Goal: Communication & Community: Answer question/provide support

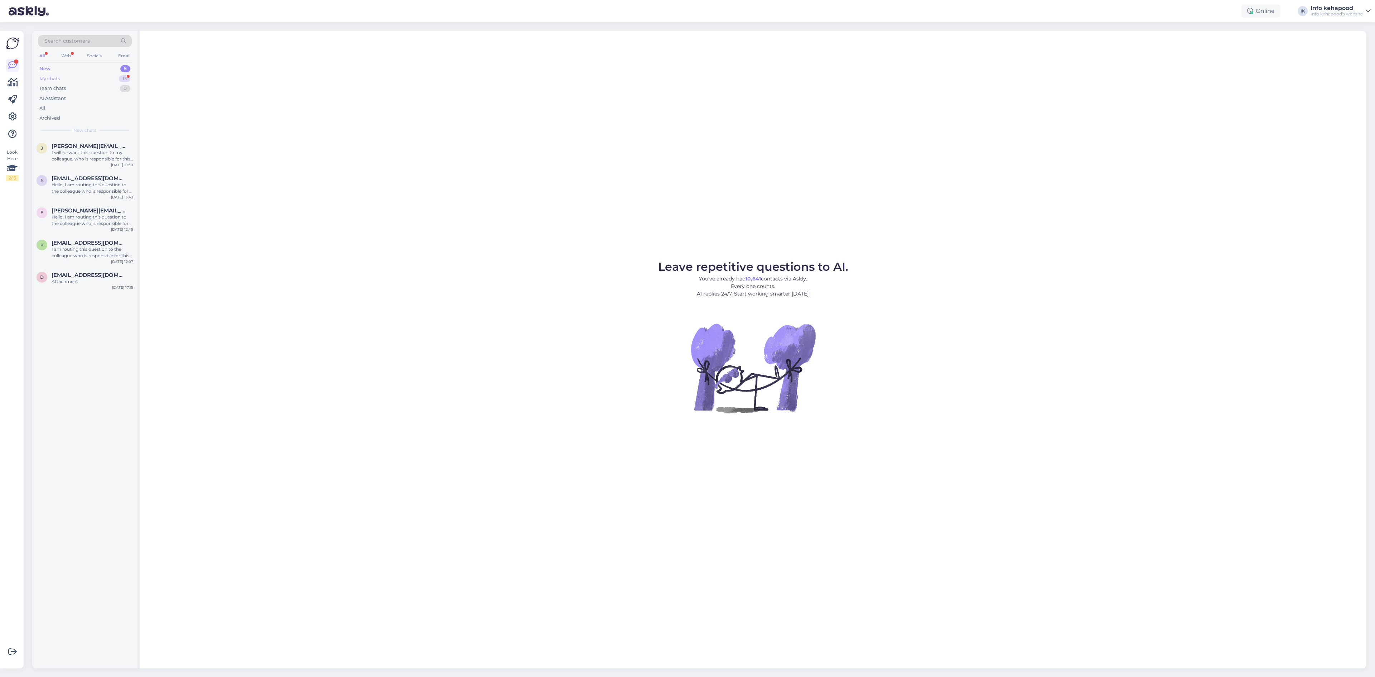
click at [91, 74] on div "My chats 13" at bounding box center [85, 79] width 94 height 10
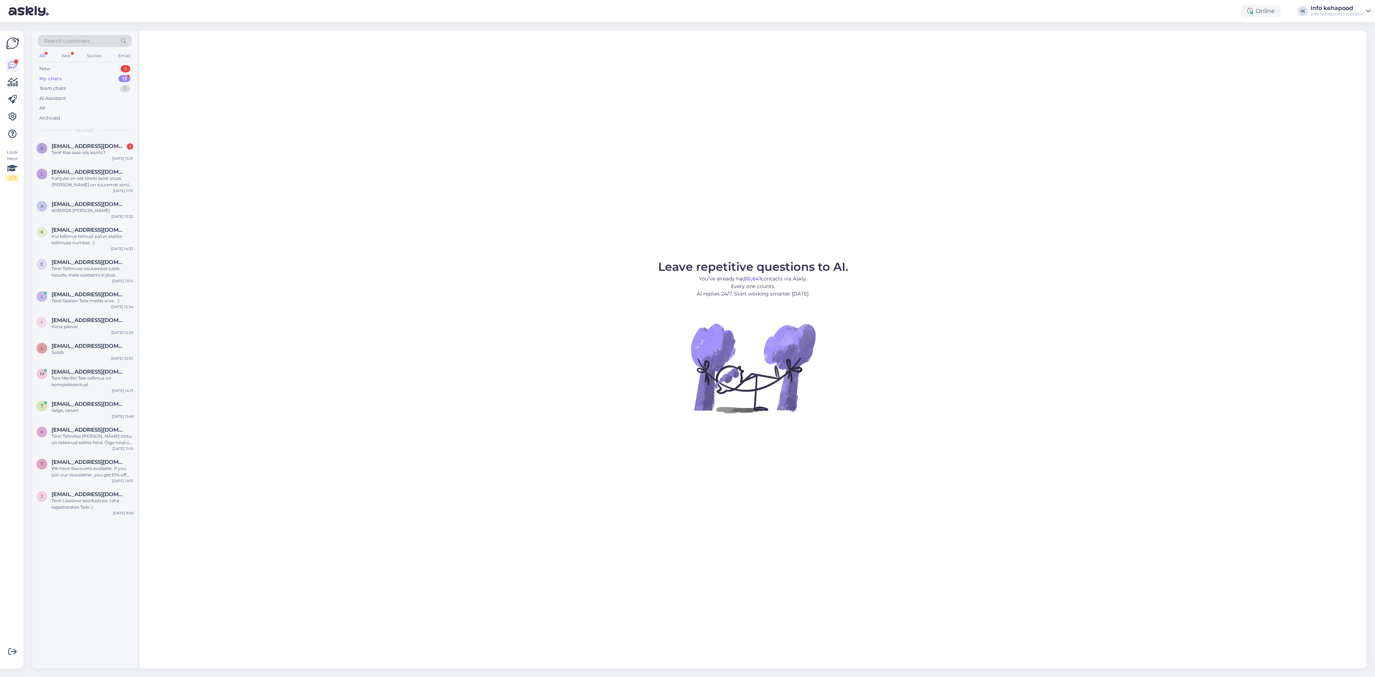
click at [72, 58] on div "All Web Socials Email" at bounding box center [85, 56] width 94 height 11
click at [75, 69] on div "New 5" at bounding box center [85, 69] width 94 height 10
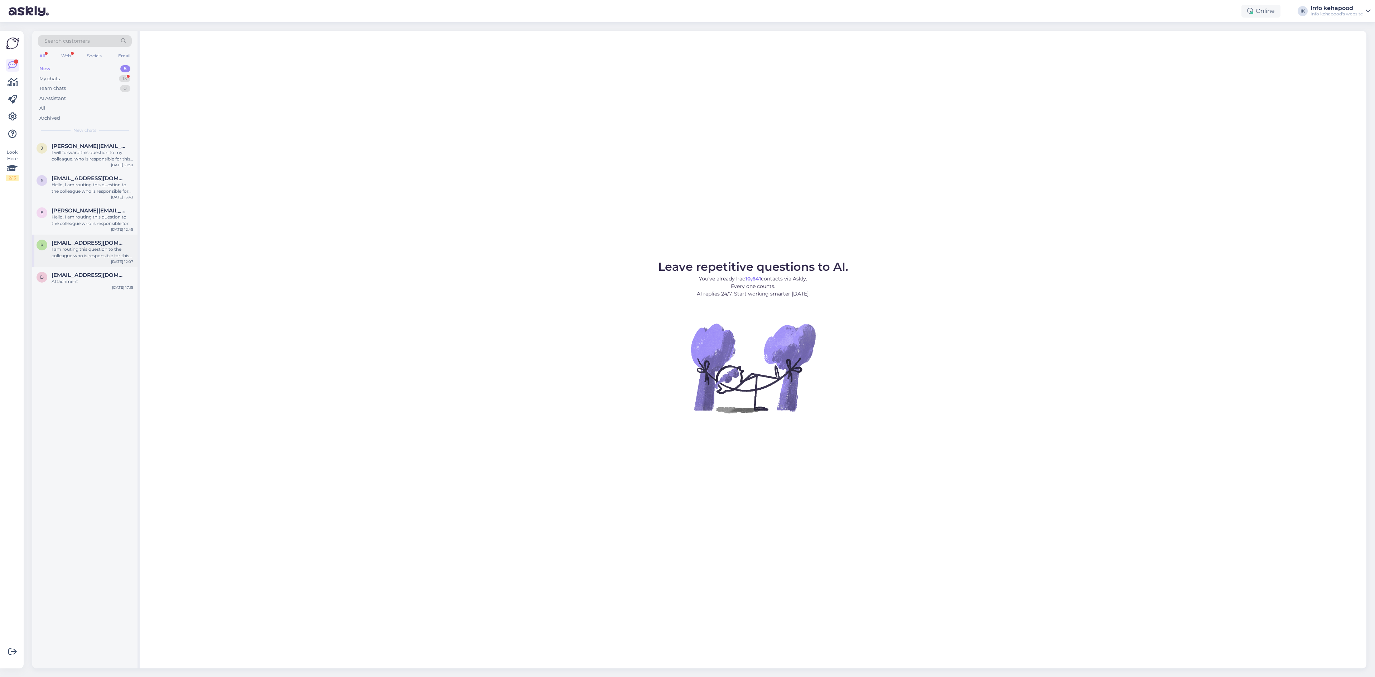
click at [87, 255] on div "I am routing this question to the colleague who is responsible for this topic. …" at bounding box center [93, 252] width 82 height 13
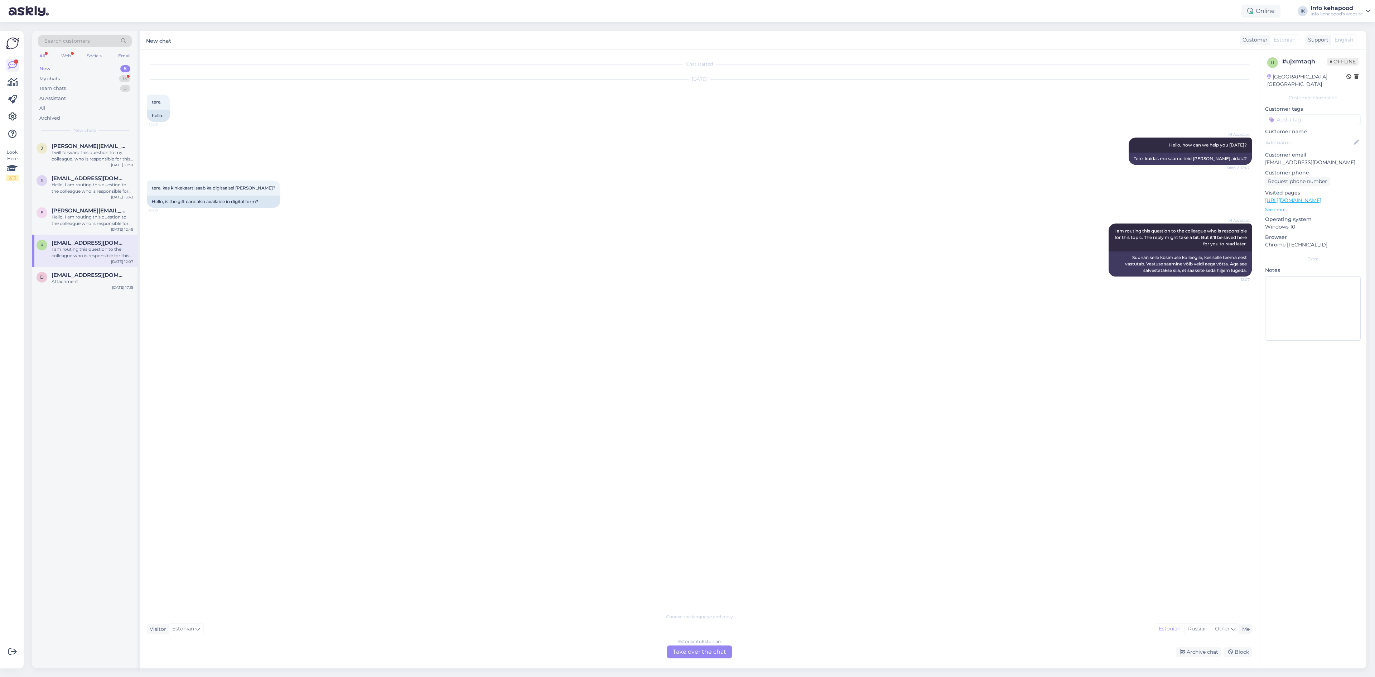
click at [712, 652] on div "Estonian to Estonian Take over the chat" at bounding box center [699, 651] width 65 height 13
click at [682, 643] on textarea at bounding box center [699, 643] width 1105 height 15
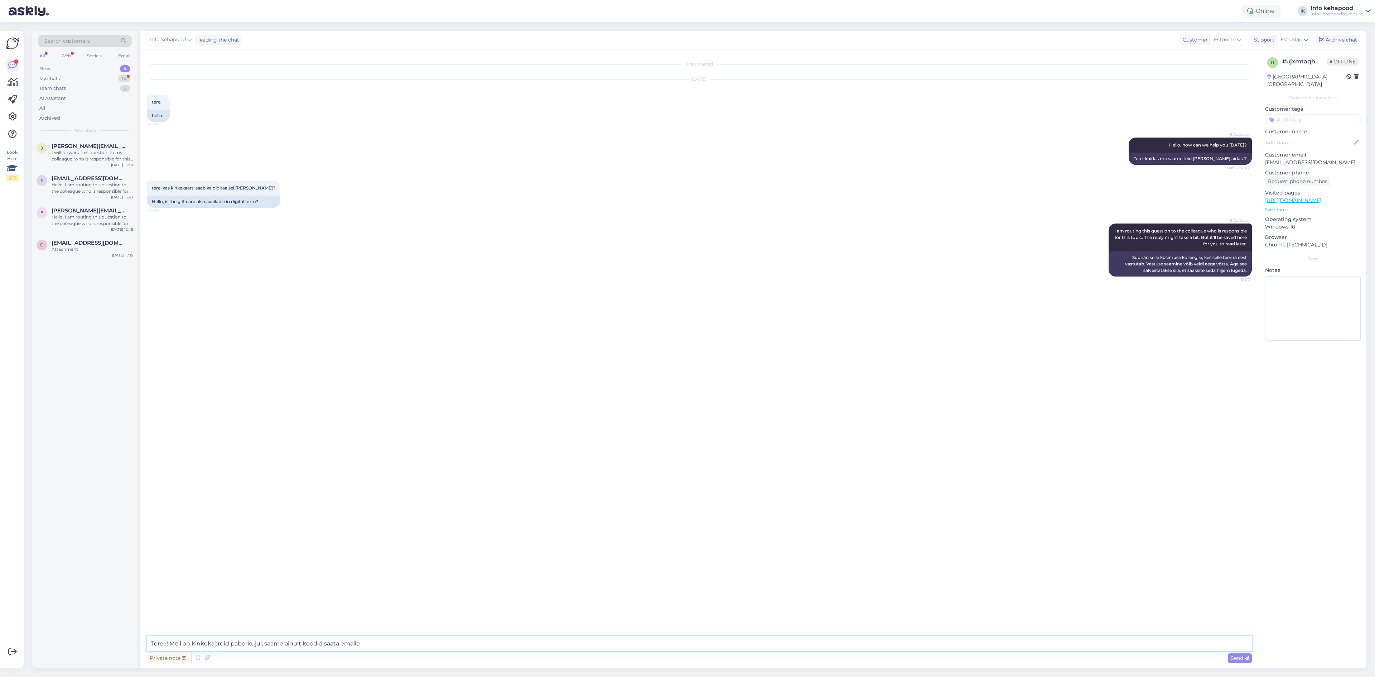
click at [324, 642] on textarea "Tere~! Meil on kinkekaardid paberkujul, saame ainult koodid saata emaile" at bounding box center [699, 643] width 1105 height 15
type textarea "Tere~! Meil on kinkekaardid paberkujul, saame ainult koodi saata emaile"
click at [109, 219] on div "Hello, I am routing this question to the colleague who is responsible for this …" at bounding box center [93, 220] width 82 height 13
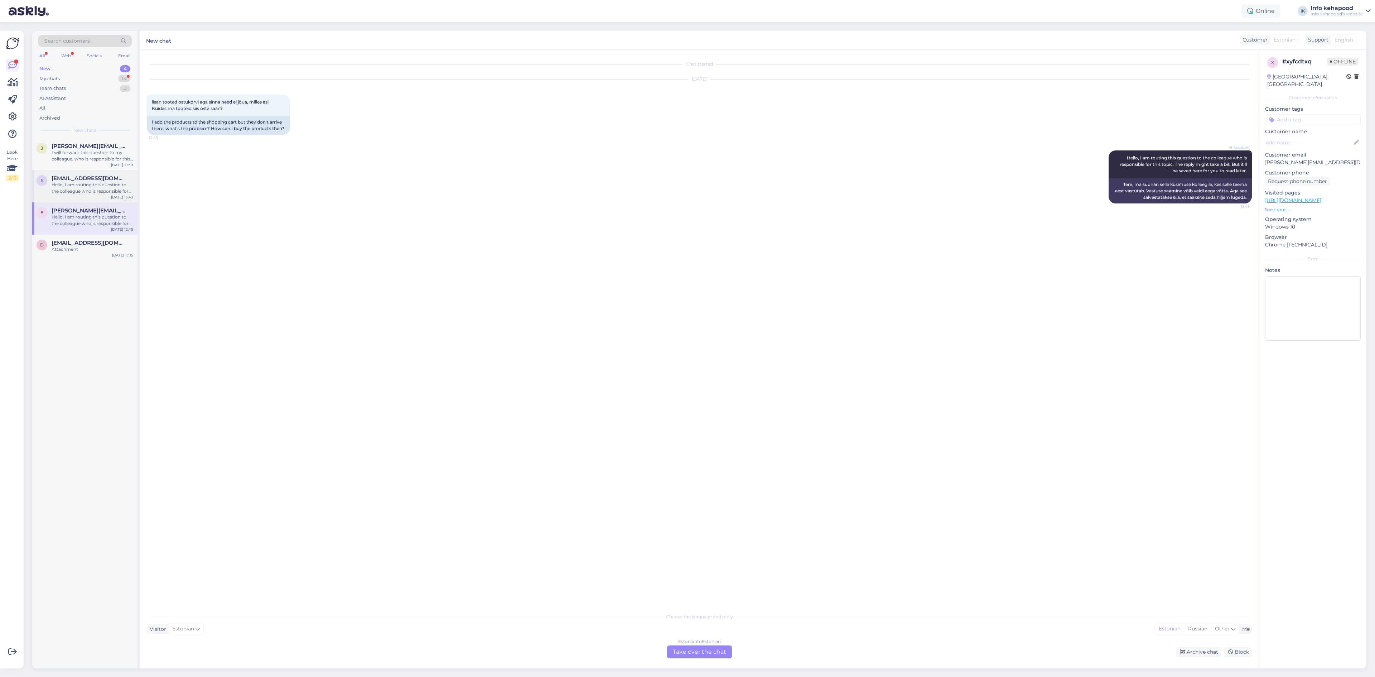
click at [97, 188] on div "Hello, I am routing this question to the colleague who is responsible for this …" at bounding box center [93, 188] width 82 height 13
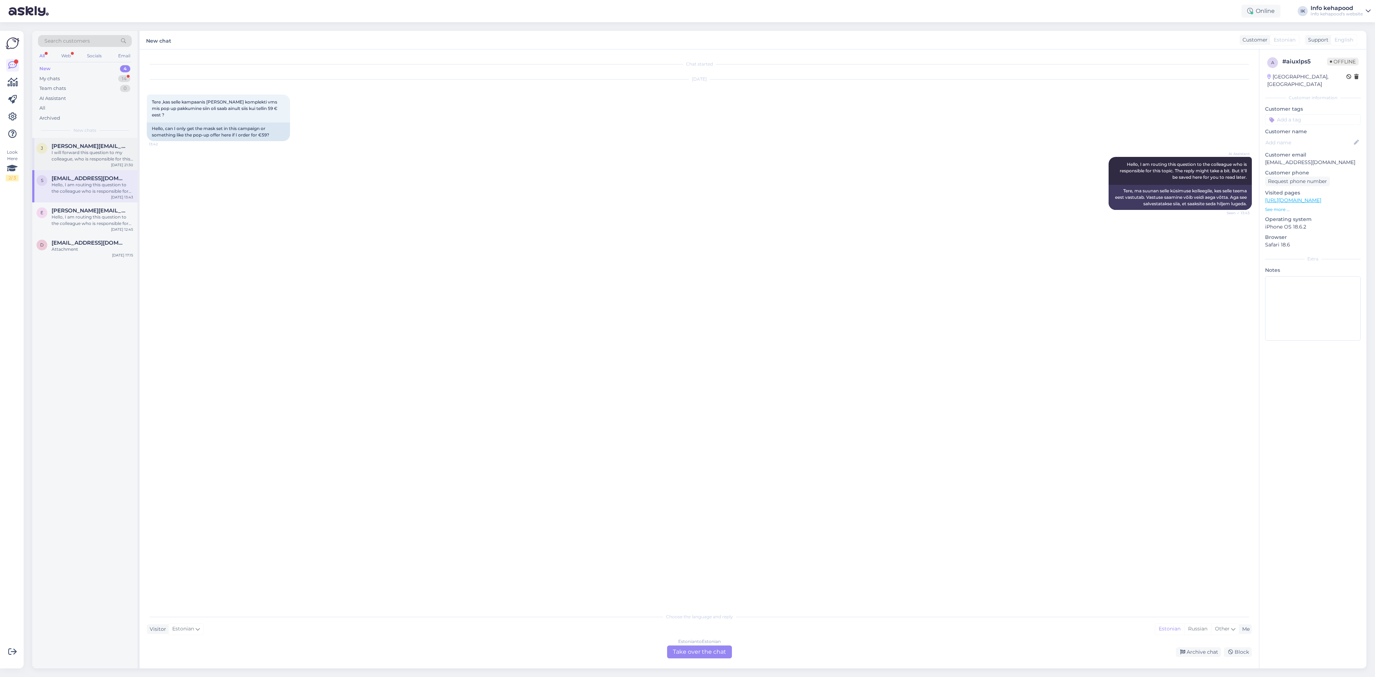
click at [82, 157] on div "I will forward this question to my colleague, who is responsible for this. The …" at bounding box center [93, 155] width 82 height 13
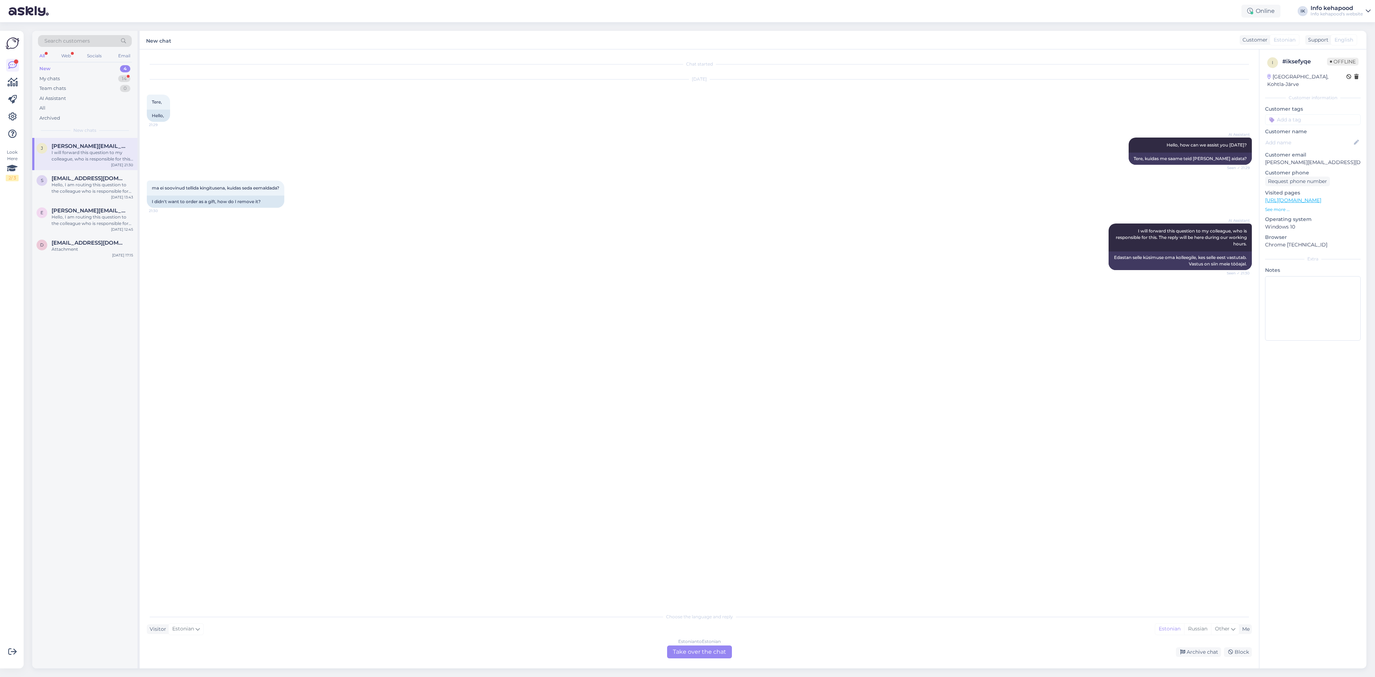
click at [681, 646] on div "Estonian to Estonian Take over the chat" at bounding box center [699, 651] width 65 height 13
click at [654, 631] on div "Chat started [DATE] Tere, 21:29 Hello, AI Assistant Hello, how can we assist yo…" at bounding box center [699, 358] width 1119 height 619
click at [654, 647] on textarea at bounding box center [699, 643] width 1105 height 15
type textarea "Tere! Palun saaatke oma ostukorvist pilt."
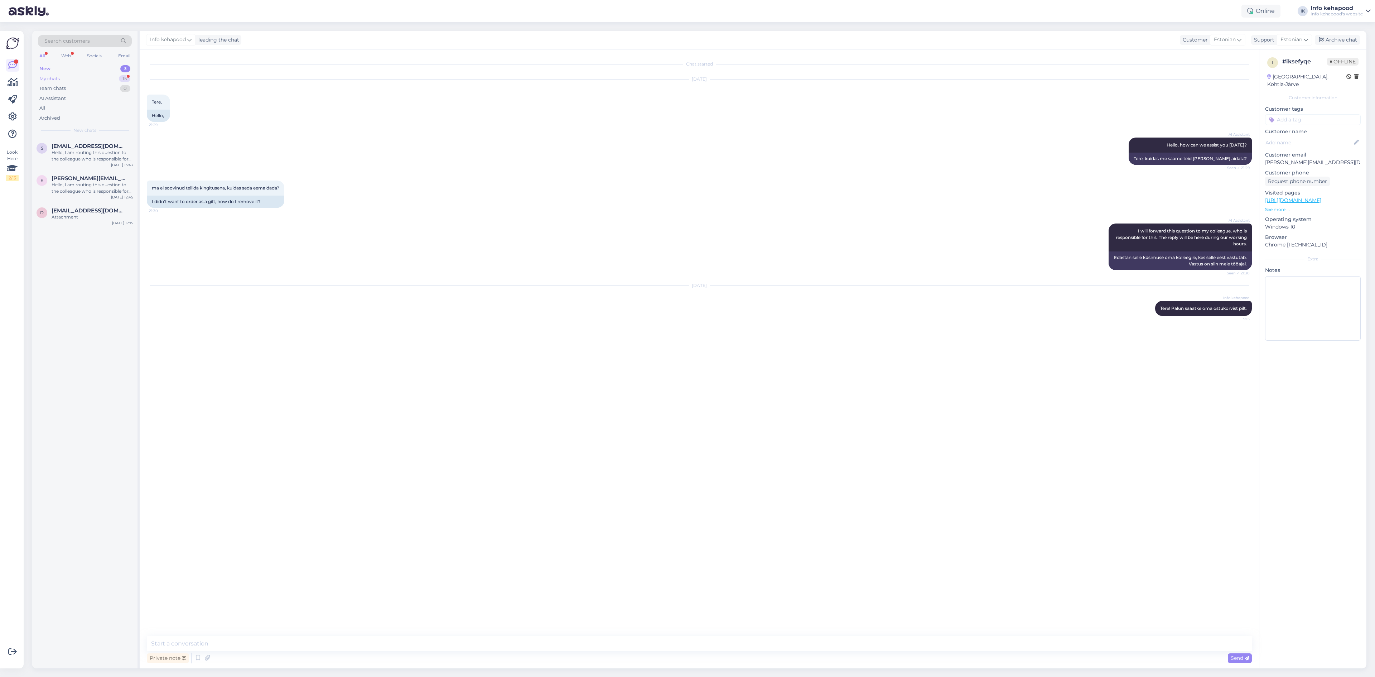
click at [66, 74] on div "My chats 15" at bounding box center [85, 79] width 94 height 10
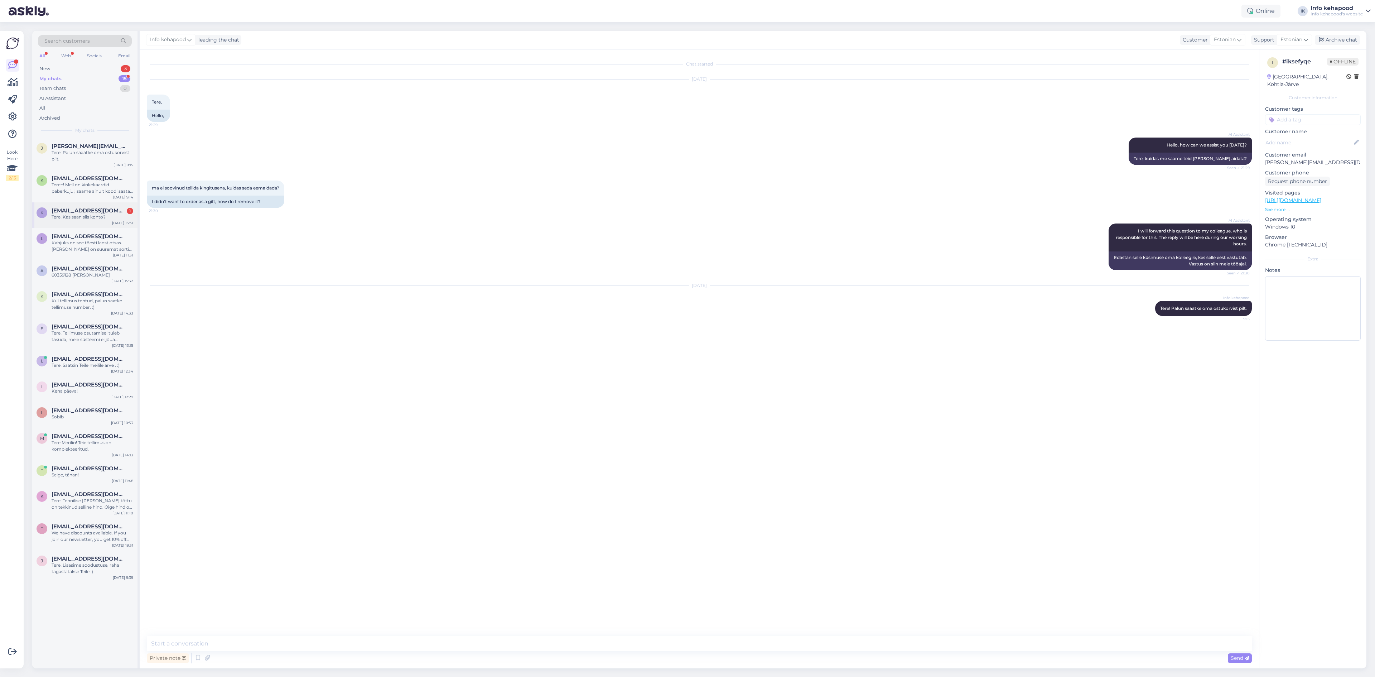
click at [93, 225] on div "k [EMAIL_ADDRESS][DOMAIN_NAME] 1 Tere! Kas saan siis konto? [DATE] 15:31" at bounding box center [84, 215] width 105 height 26
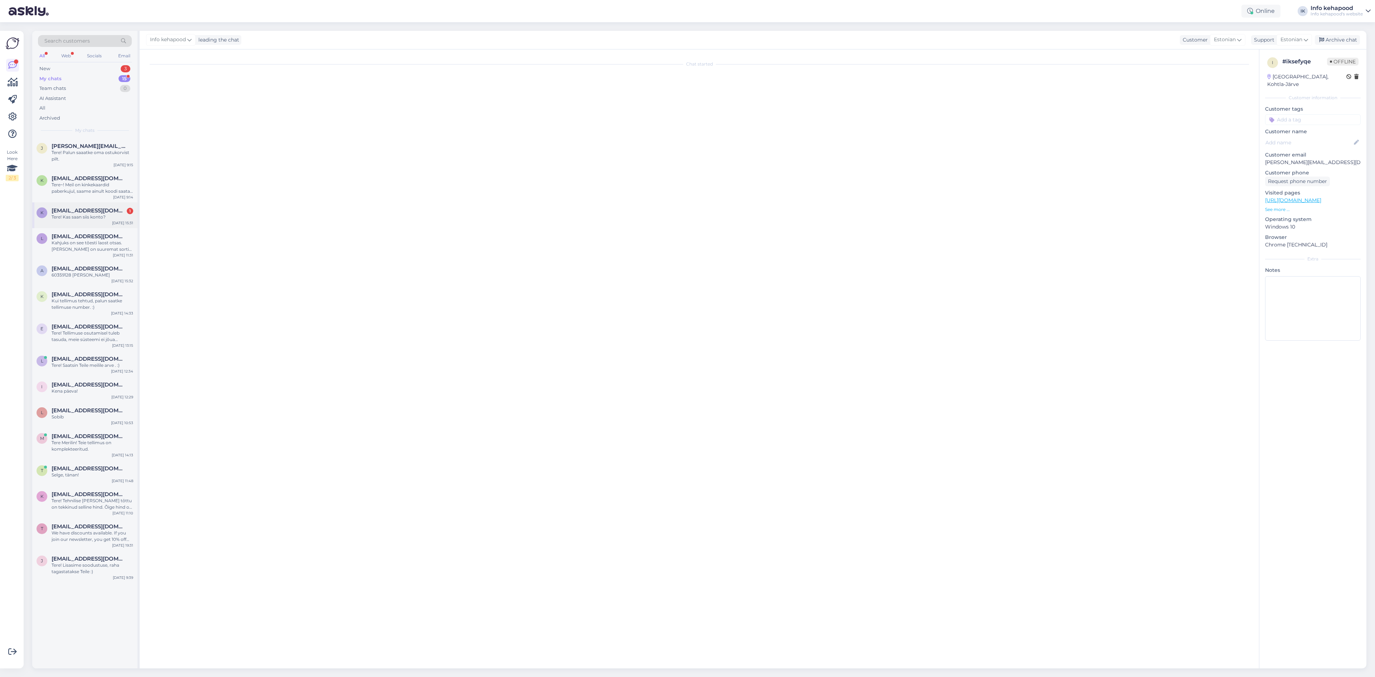
scroll to position [80, 0]
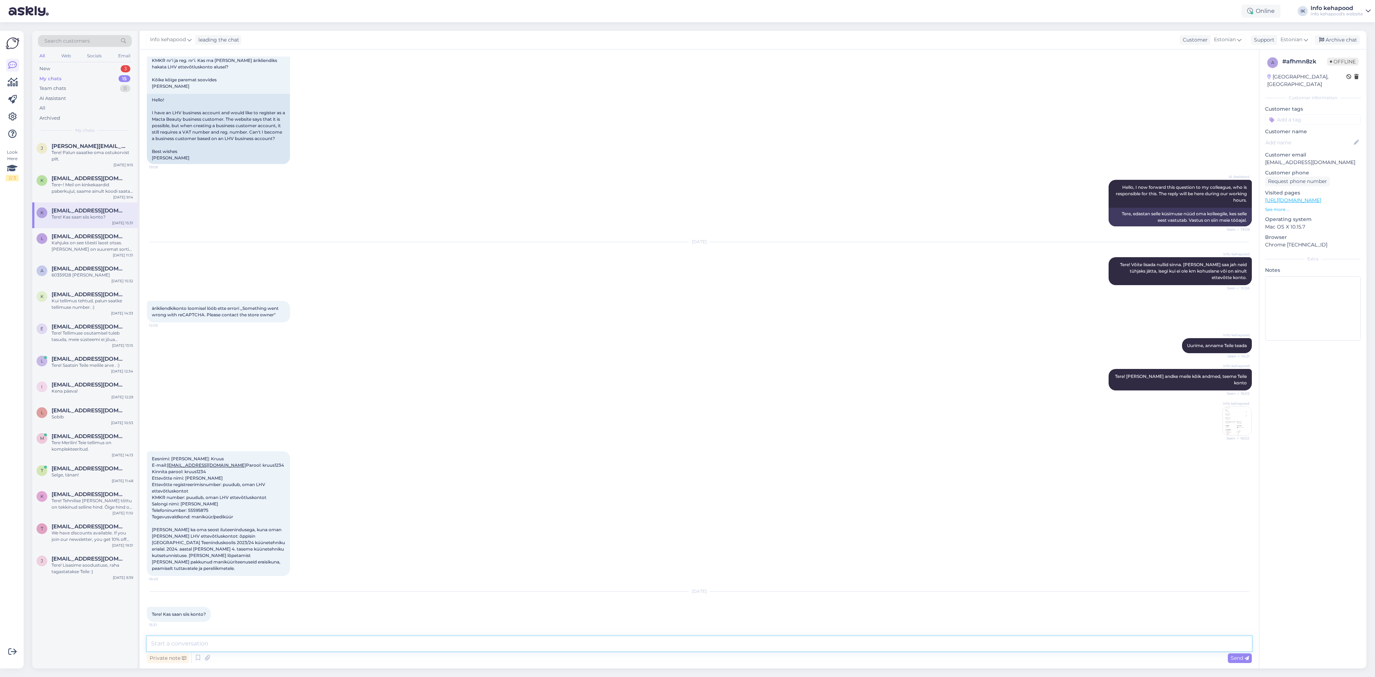
click at [249, 640] on textarea at bounding box center [699, 643] width 1105 height 15
type textarea "Tere! Konto on tehtud."
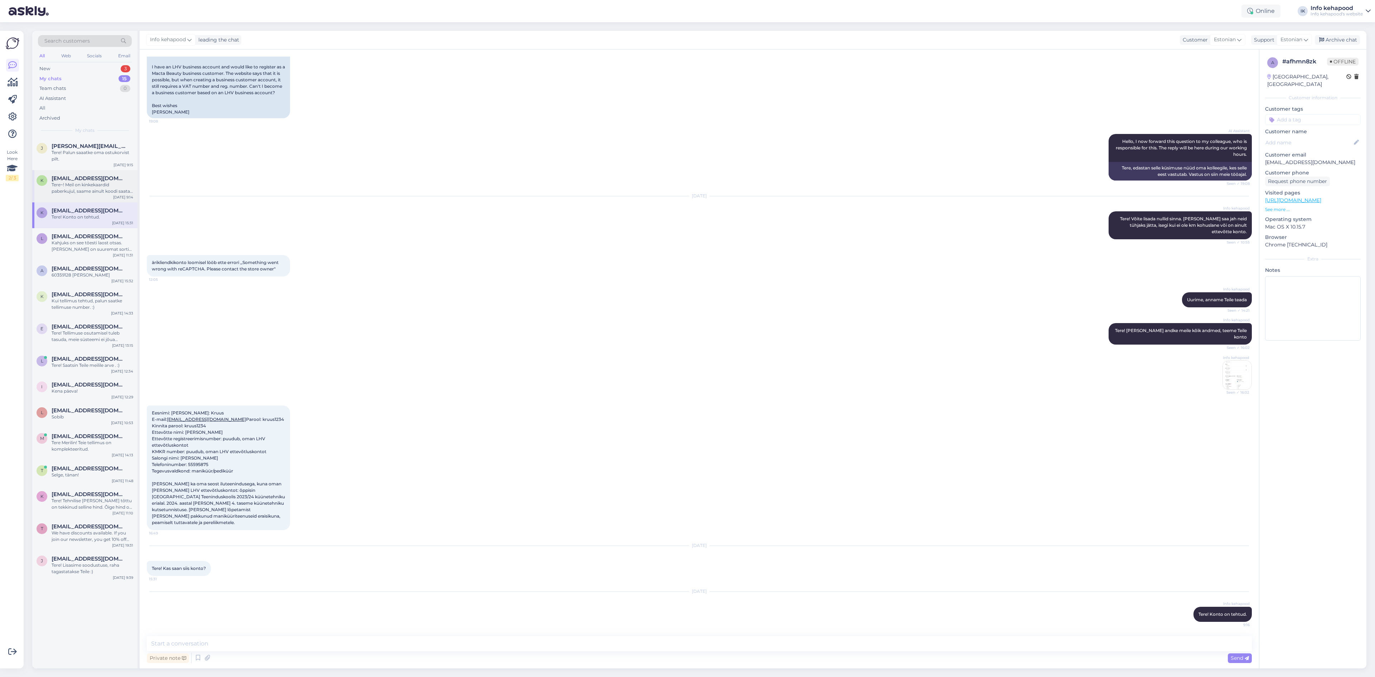
click at [44, 180] on div "k" at bounding box center [42, 180] width 11 height 11
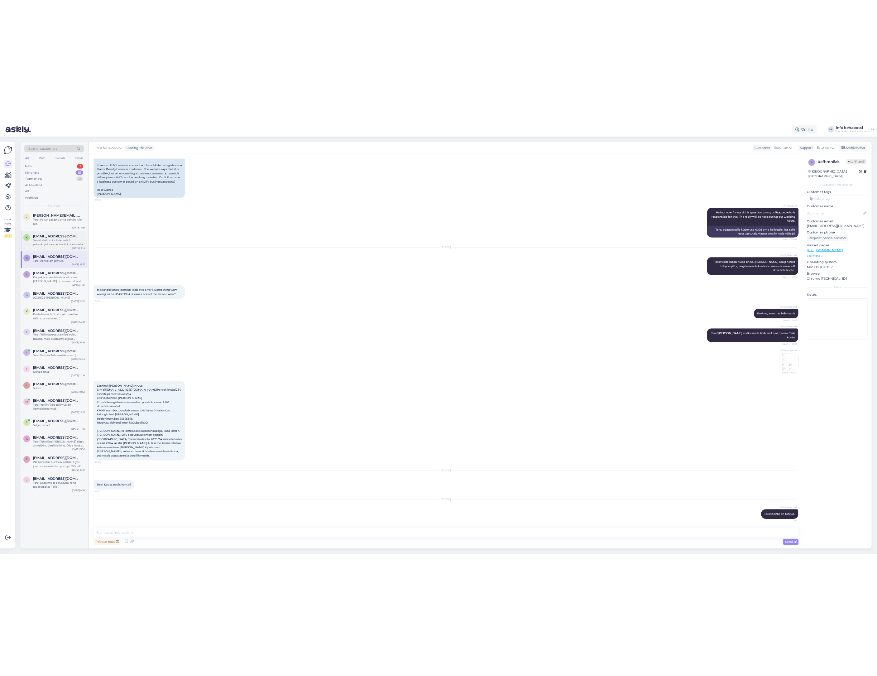
scroll to position [0, 0]
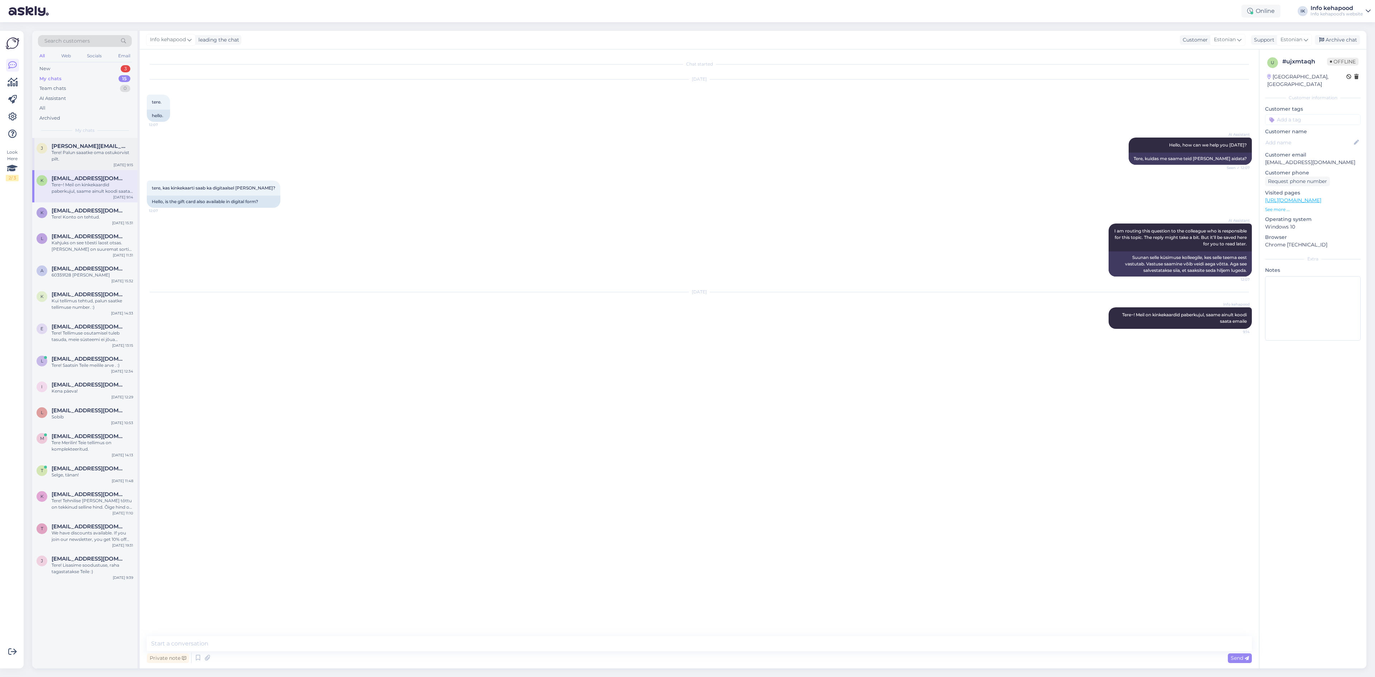
click at [50, 163] on div "[PERSON_NAME] [PERSON_NAME][EMAIL_ADDRESS][DOMAIN_NAME] Tere! Palun saaatke oma…" at bounding box center [84, 154] width 105 height 32
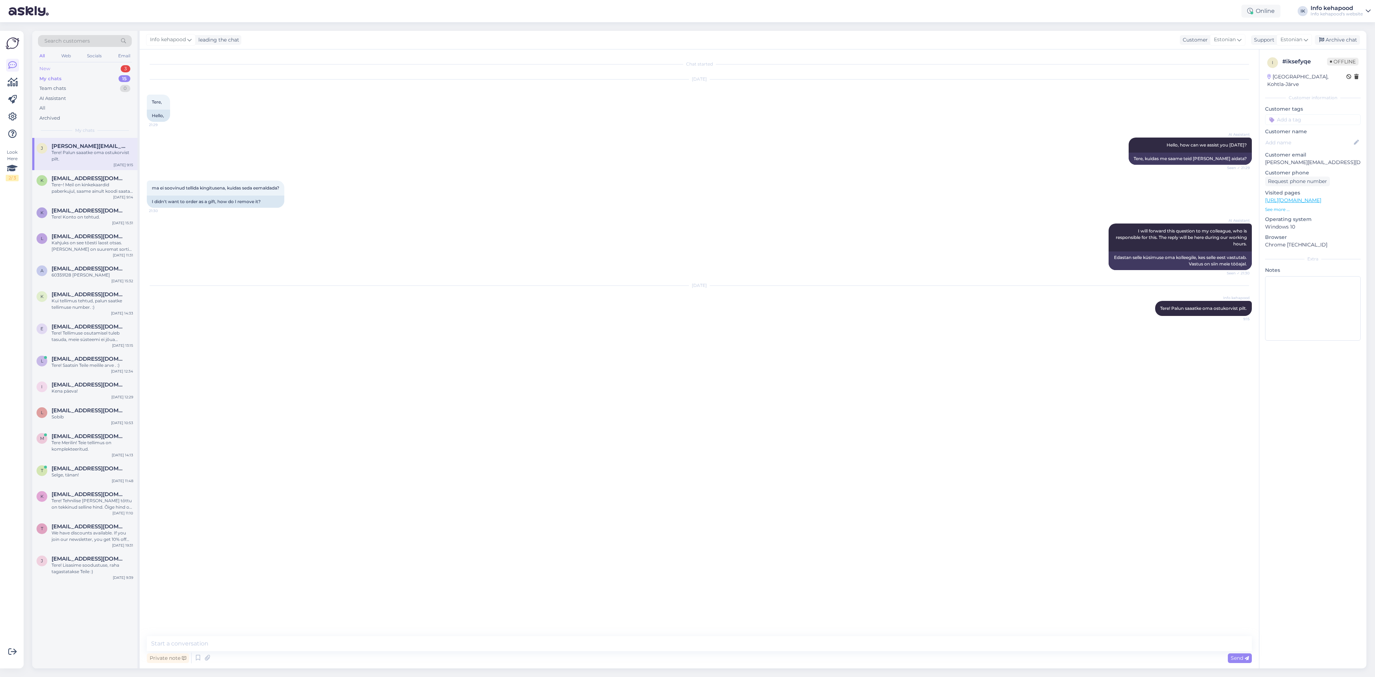
click at [79, 64] on div "New 3" at bounding box center [85, 69] width 94 height 10
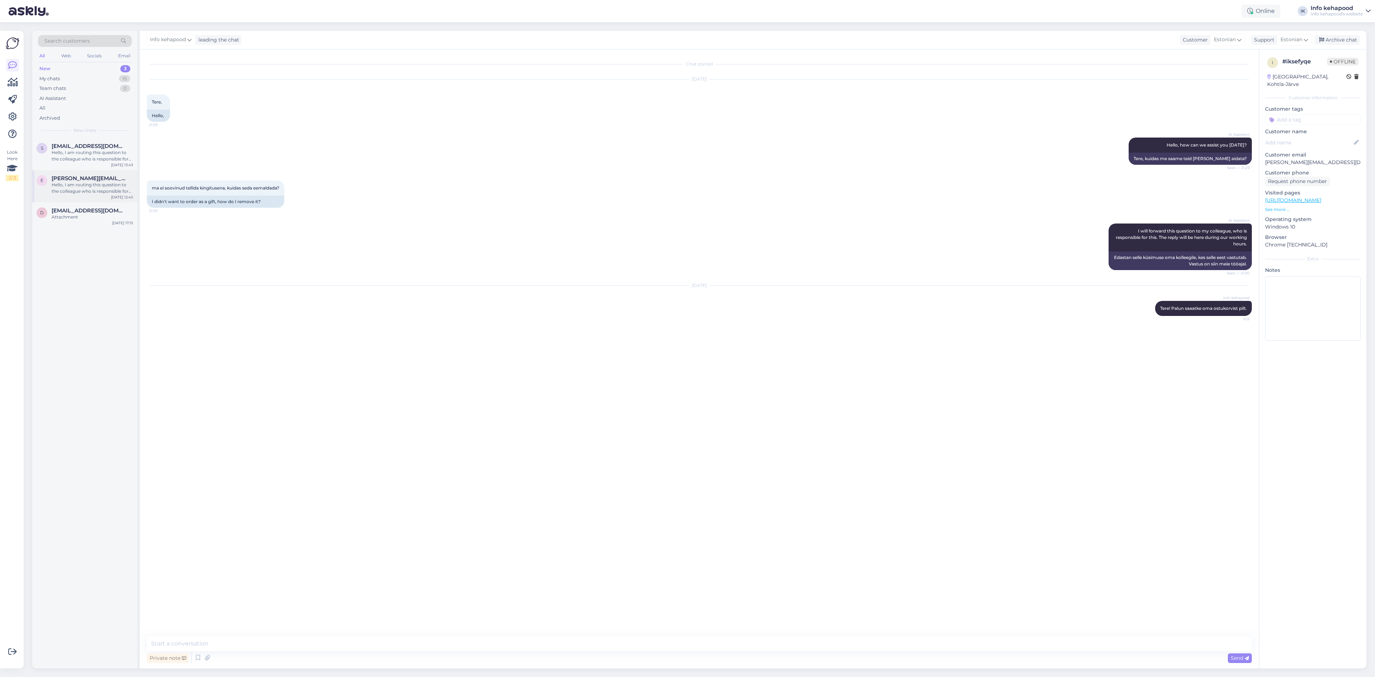
click at [77, 183] on div "Hello, I am routing this question to the colleague who is responsible for this …" at bounding box center [93, 188] width 82 height 13
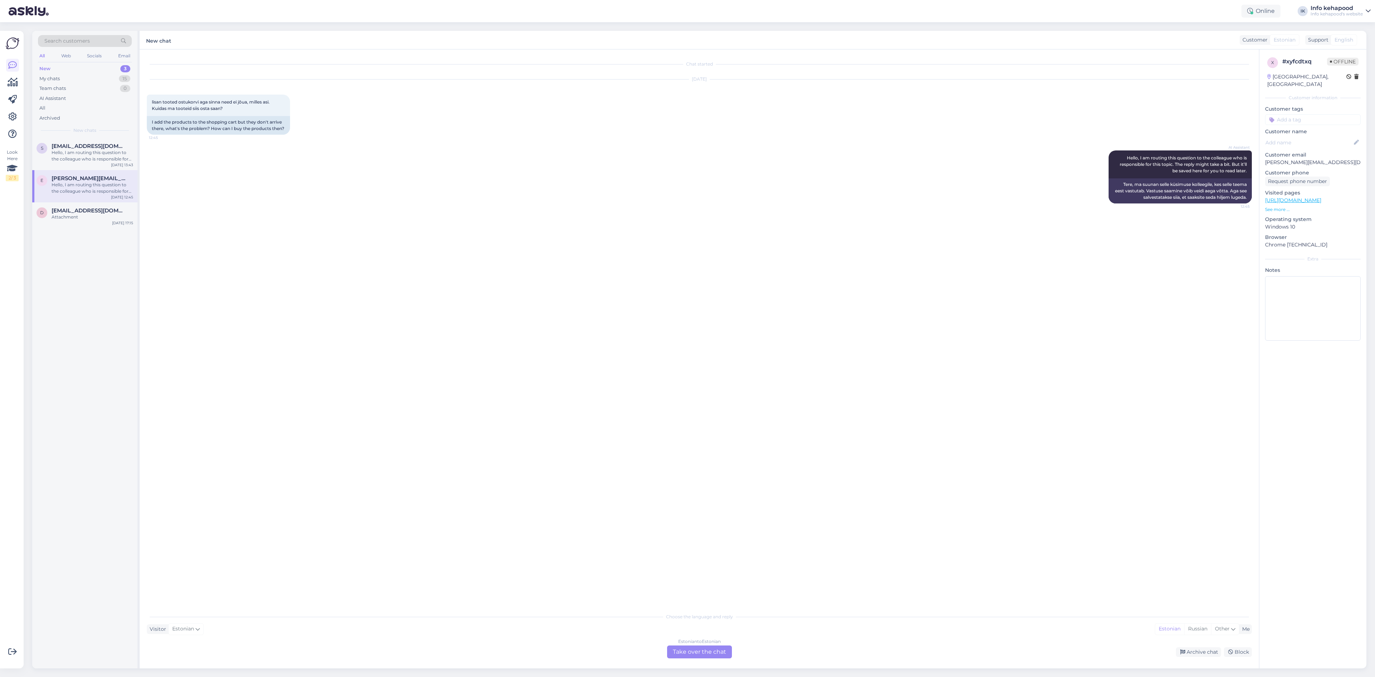
click at [683, 652] on div "Estonian to Estonian Take over the chat" at bounding box center [699, 651] width 65 height 13
click at [596, 633] on div "Chat started [DATE] lisan tooted ostukorvi aga sinna need ei jõua, milles asi. …" at bounding box center [699, 358] width 1119 height 619
click at [597, 633] on div "Chat started [DATE] lisan tooted ostukorvi aga sinna need ei jõua, milles asi. …" at bounding box center [699, 358] width 1119 height 619
click at [599, 645] on textarea at bounding box center [699, 643] width 1105 height 15
type textarea "Tere! Palun proovige uuesti, kas Teil on ka võimalik saata pilt? Toodetest, mis…"
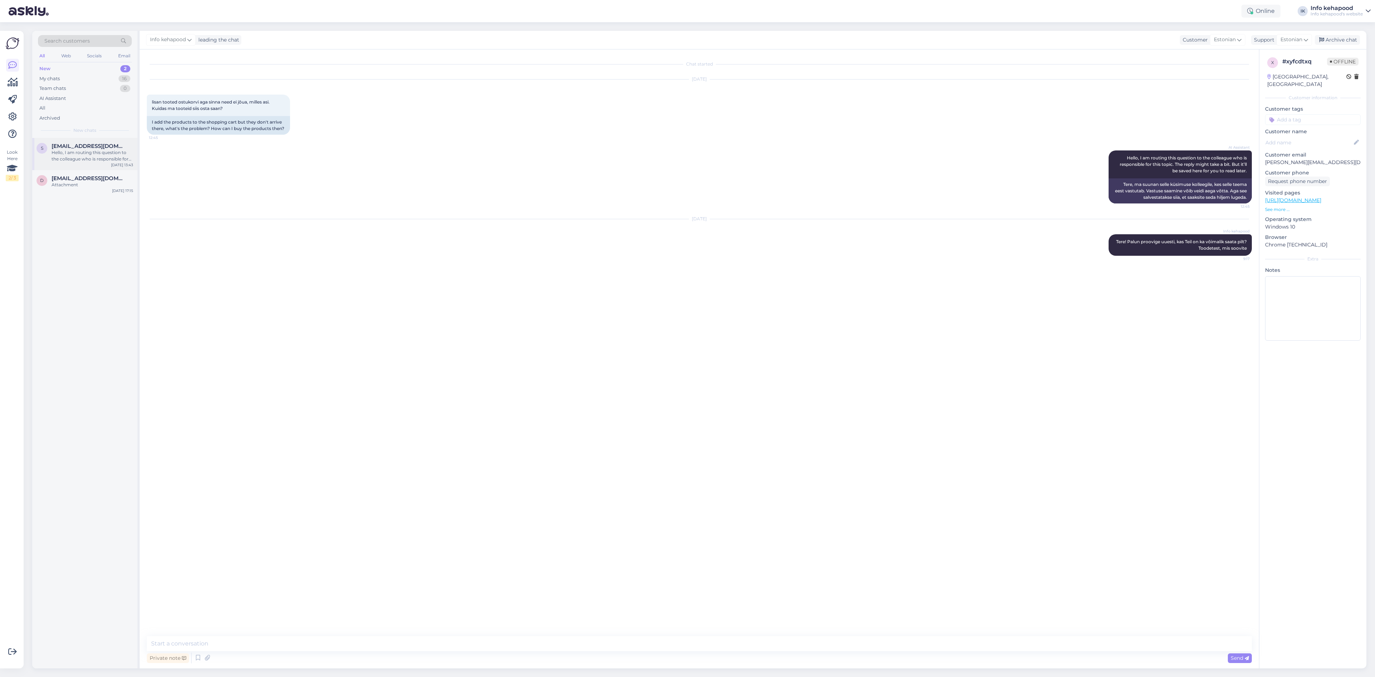
click at [48, 152] on div "S [EMAIL_ADDRESS][DOMAIN_NAME] Hello, I am routing this question to the colleag…" at bounding box center [85, 152] width 97 height 19
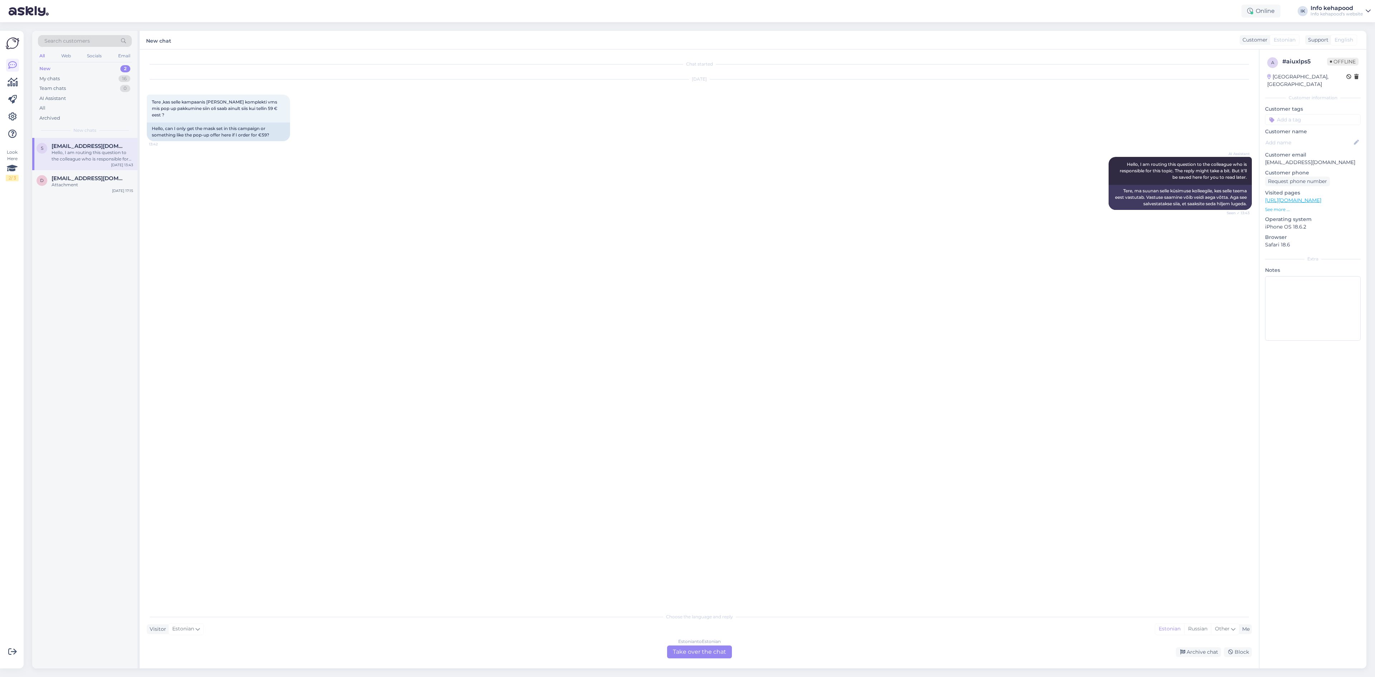
click at [773, 454] on div "Chat started [DATE] Tere ,kas selle kampaanis [PERSON_NAME] komplekti vms mis p…" at bounding box center [702, 330] width 1111 height 546
drag, startPoint x: 697, startPoint y: 665, endPoint x: 691, endPoint y: 651, distance: 15.1
click at [696, 664] on div "Chat started [DATE] Tere ,kas selle kampaanis [PERSON_NAME] komplekti vms mis p…" at bounding box center [699, 358] width 1119 height 619
click at [691, 650] on div "Estonian to Estonian Take over the chat" at bounding box center [699, 651] width 65 height 13
click at [675, 643] on textarea at bounding box center [699, 643] width 1105 height 15
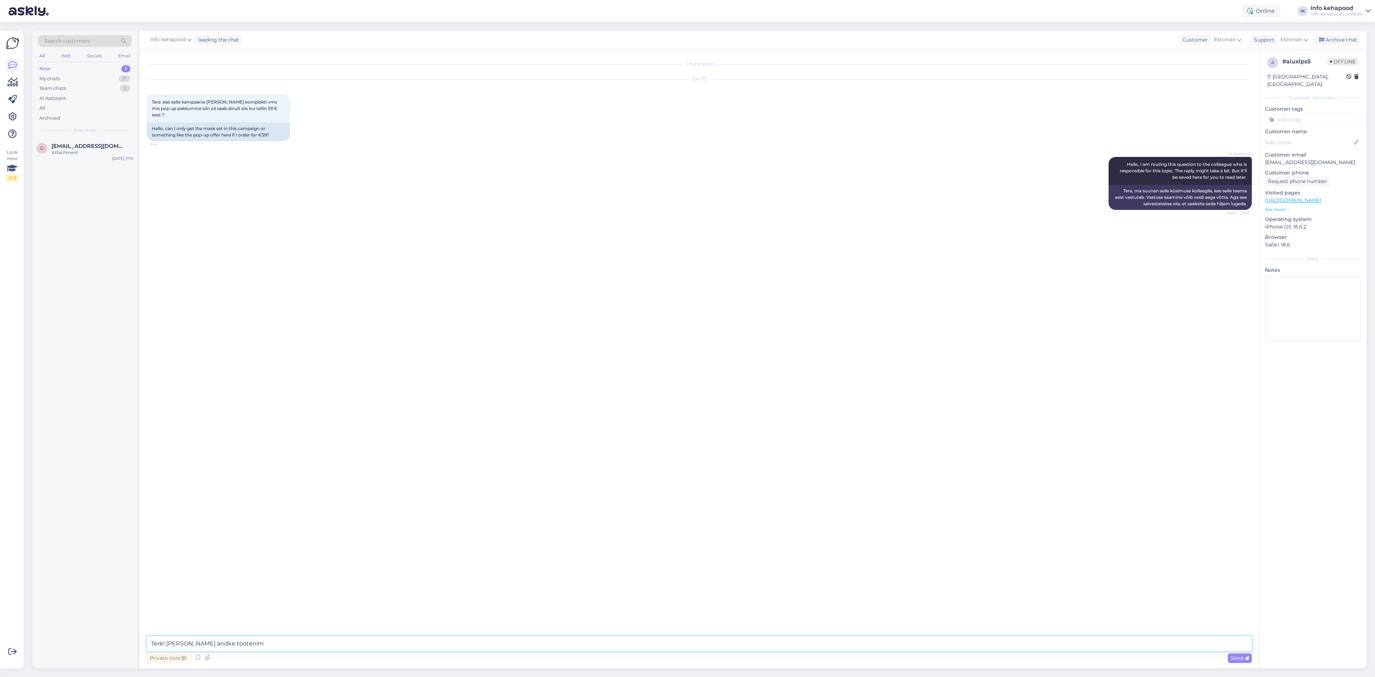
type textarea "Tere! [PERSON_NAME] andke tootenimi"
click at [70, 54] on div "Web" at bounding box center [66, 55] width 13 height 9
click at [44, 58] on div "All" at bounding box center [42, 55] width 8 height 9
click at [111, 153] on div "Attachment" at bounding box center [93, 152] width 82 height 6
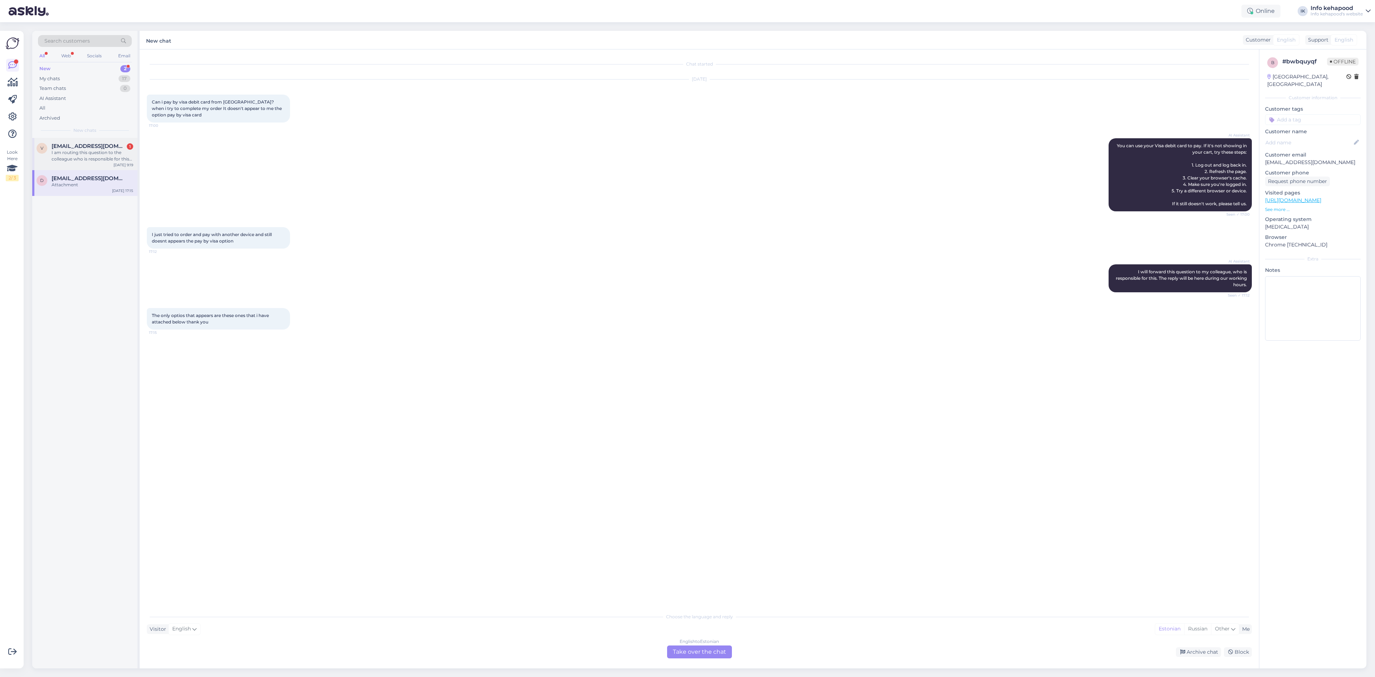
click at [62, 160] on div "I am routing this question to the colleague who is responsible for this topic. …" at bounding box center [93, 155] width 82 height 13
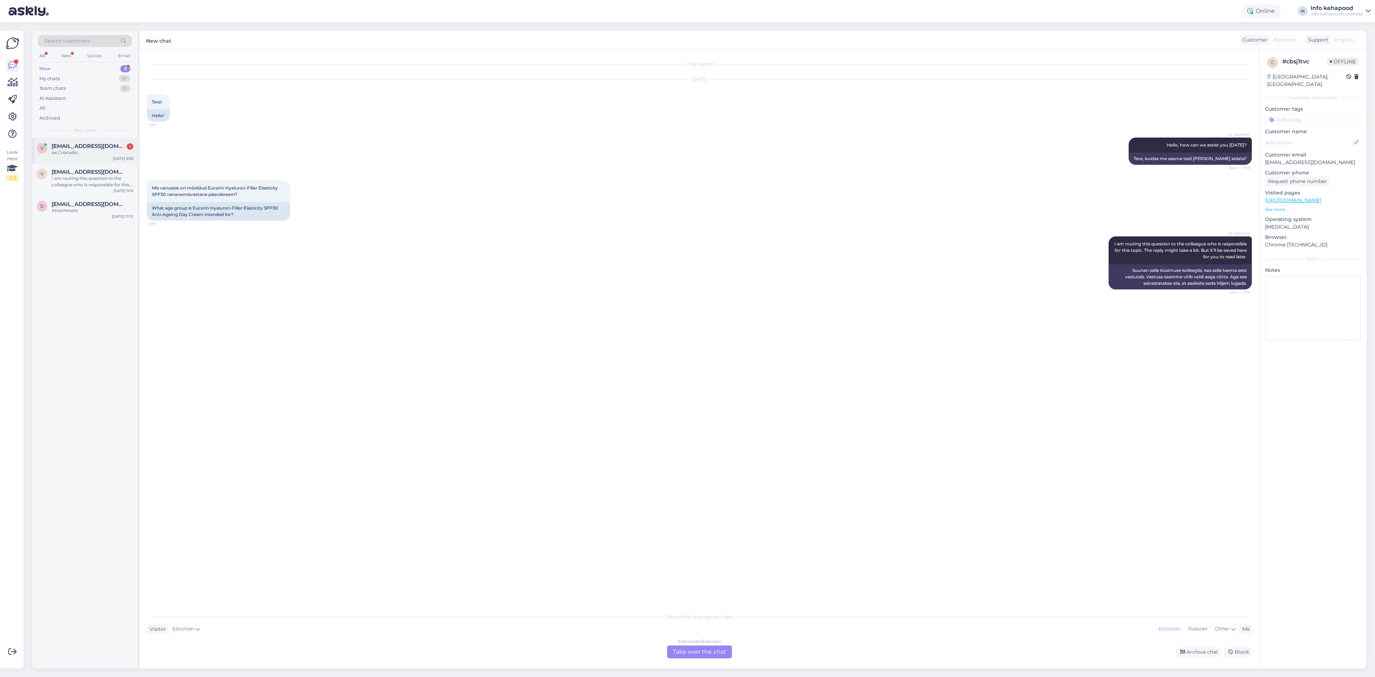
click at [101, 150] on div "ок.Спасибо." at bounding box center [93, 152] width 82 height 6
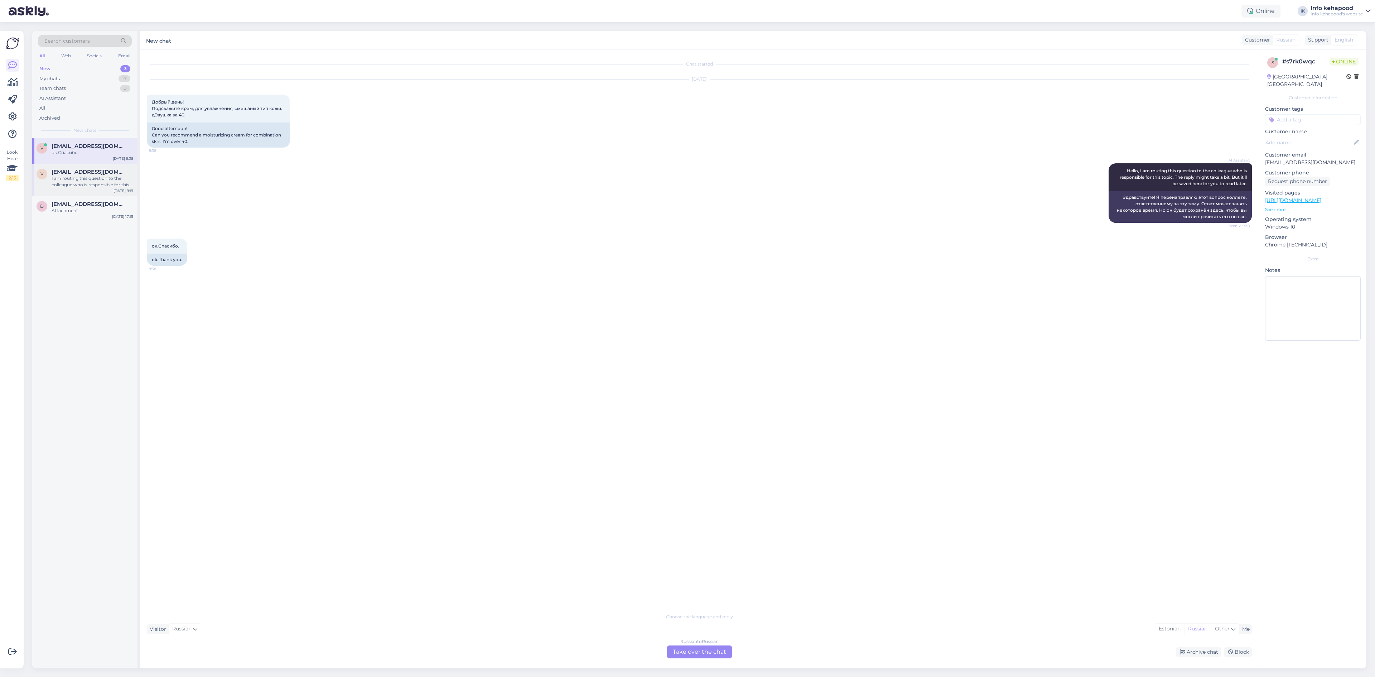
click at [110, 179] on div "I am routing this question to the colleague who is responsible for this topic. …" at bounding box center [93, 181] width 82 height 13
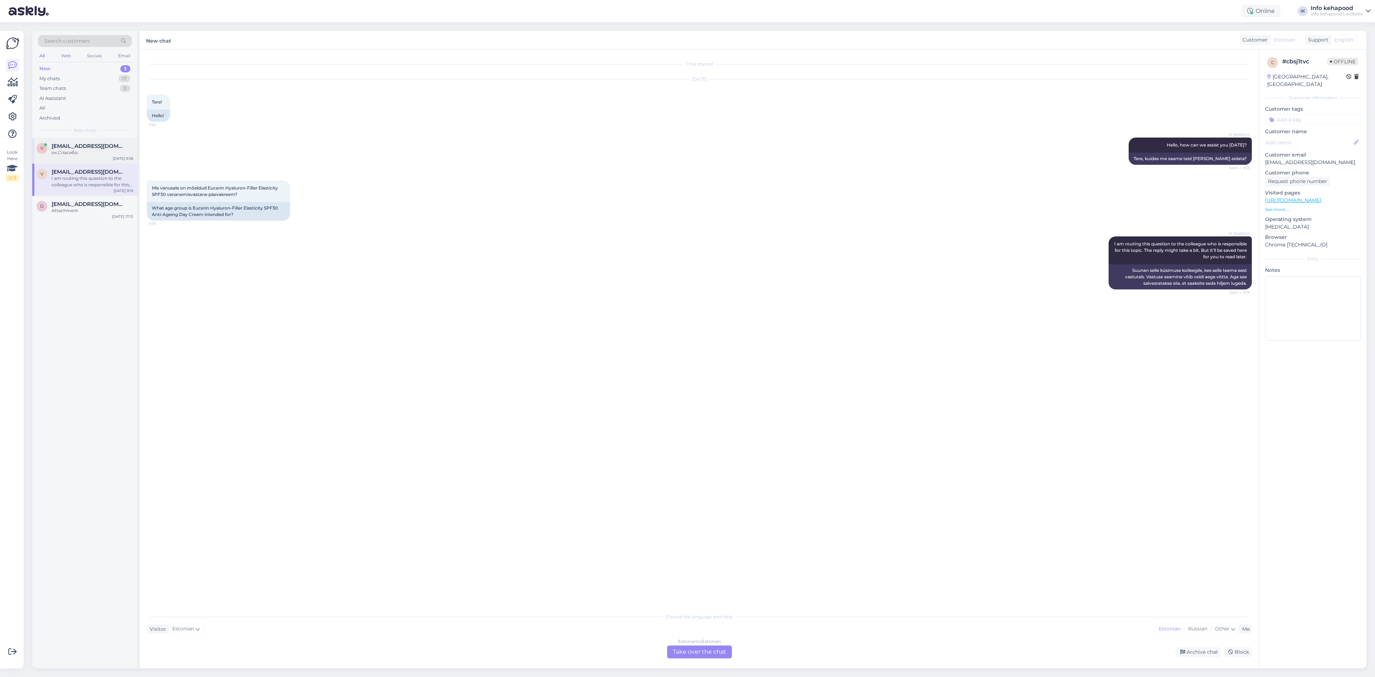
click at [85, 149] on span "[EMAIL_ADDRESS][DOMAIN_NAME]" at bounding box center [89, 146] width 74 height 6
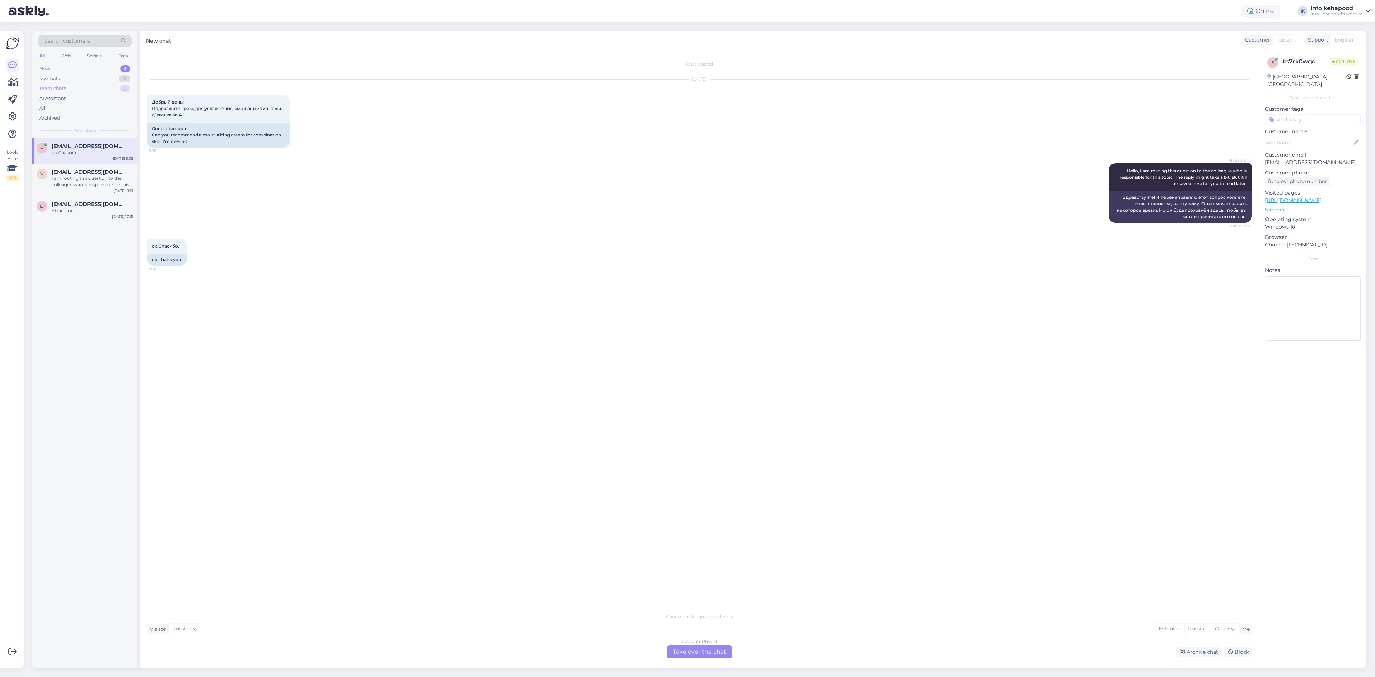
click at [83, 83] on div "My chats 17" at bounding box center [85, 79] width 94 height 10
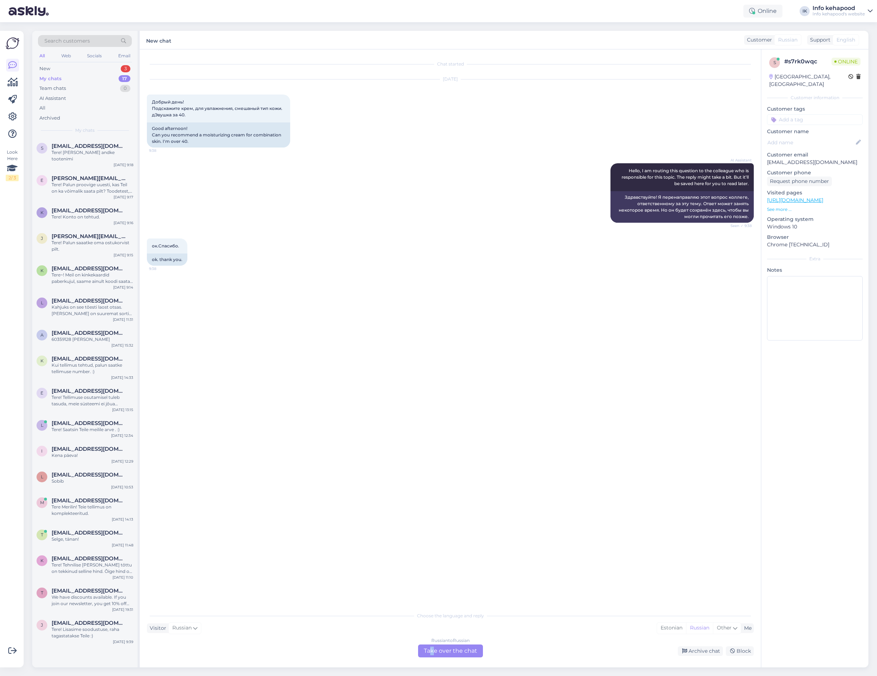
click at [433, 648] on div "Russian to Russian Take over the chat" at bounding box center [450, 651] width 65 height 13
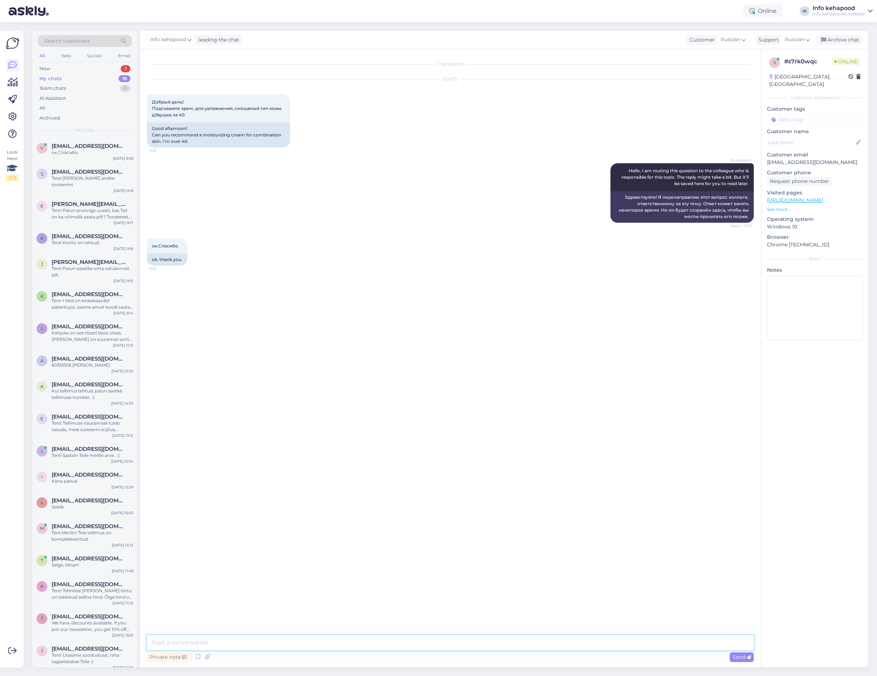
click at [431, 643] on textarea at bounding box center [450, 642] width 607 height 15
type textarea "t"
type textarea "´"
click at [739, 44] on div "Russian" at bounding box center [733, 39] width 33 height 11
click at [733, 36] on span "Russian" at bounding box center [729, 40] width 19 height 8
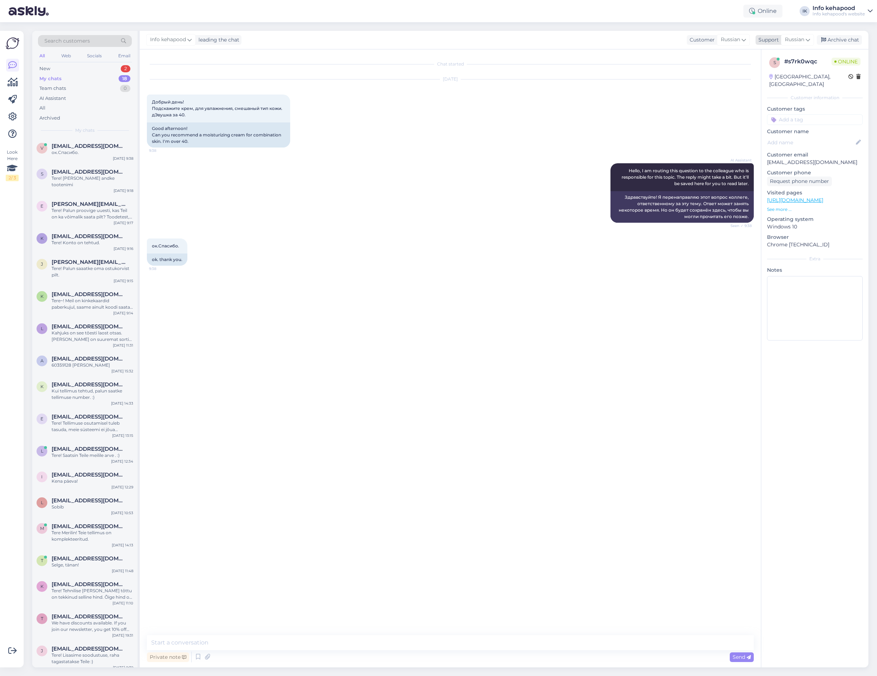
click at [792, 39] on span "Russian" at bounding box center [794, 40] width 19 height 8
type input "es"
click at [782, 78] on link "Estonian" at bounding box center [784, 82] width 79 height 11
click at [246, 643] on textarea at bounding box center [459, 644] width 588 height 12
type textarea "Tere!"
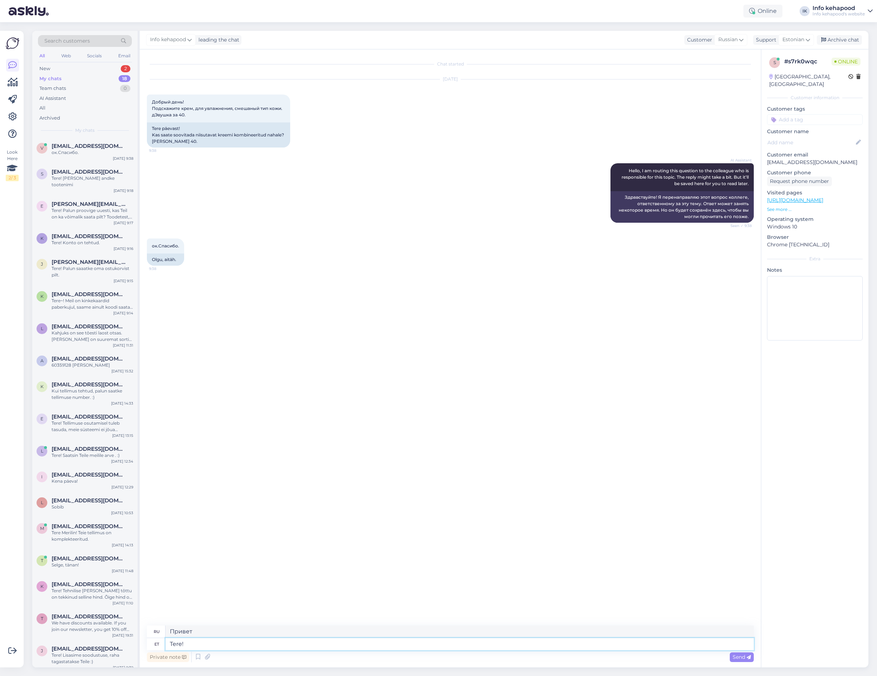
type textarea "Привет!"
type textarea "Tere"
type textarea "Привет"
type textarea "Tere hommikust"
type textarea "Доброе утро"
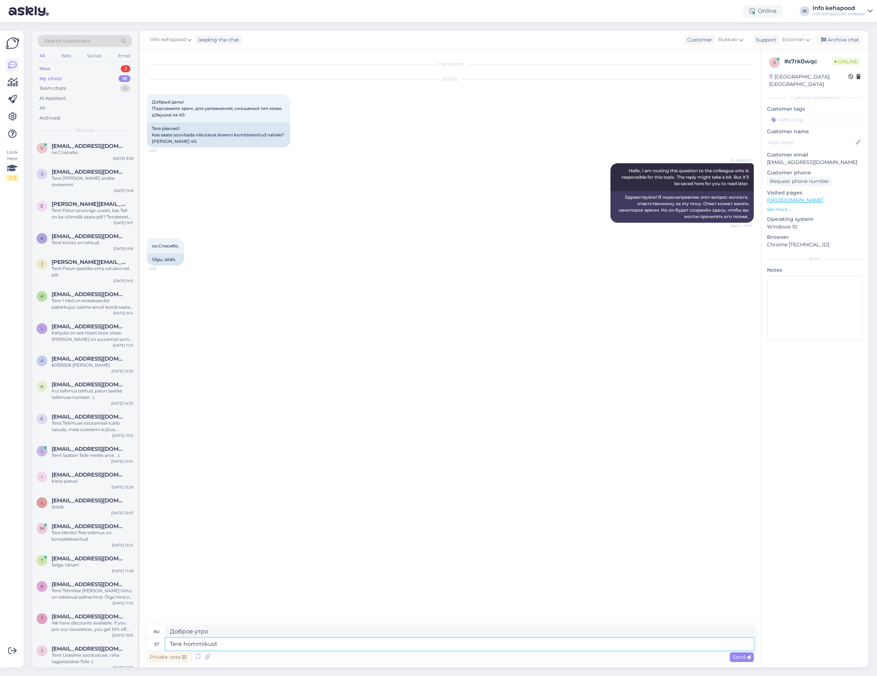
type textarea "Tere hommikust!"
type textarea "Доброе утро!"
paste textarea "[URL][DOMAIN_NAME]"
type textarea "Tere hommikust! [URL][DOMAIN_NAME]"
type textarea "Доброе утро! [URL][DOMAIN_NAME]"
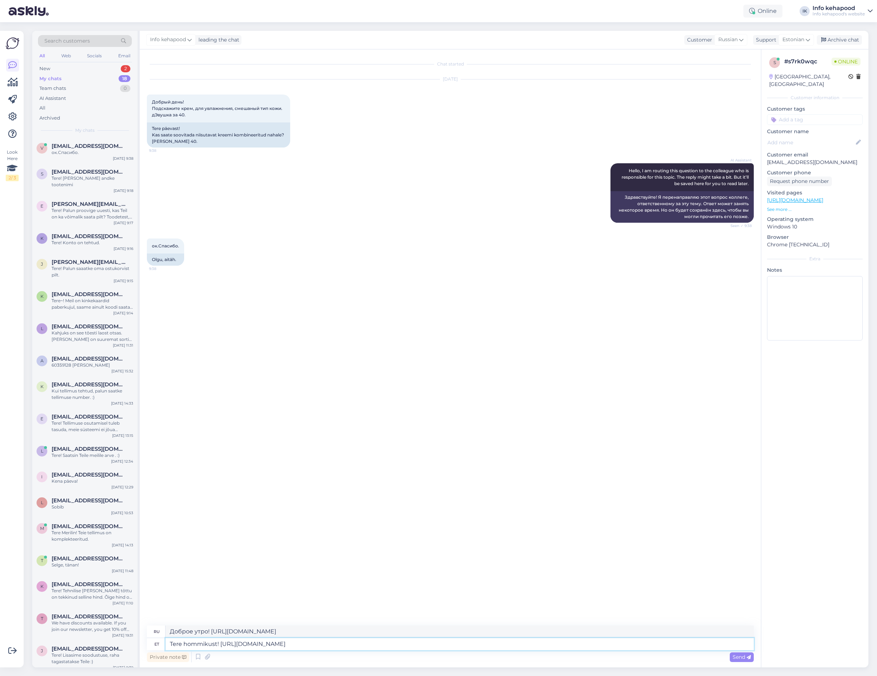
click at [657, 646] on textarea "Tere hommikust! [URL][DOMAIN_NAME]" at bounding box center [459, 644] width 588 height 12
type textarea "Tere hommikust! [URL][DOMAIN_NAME],"
type textarea "Доброе утро! [URL][DOMAIN_NAME],"
paste textarea "[URL][DOMAIN_NAME]"
type textarea "Tere hommikust! [URL][DOMAIN_NAME], [URL][DOMAIN_NAME]"
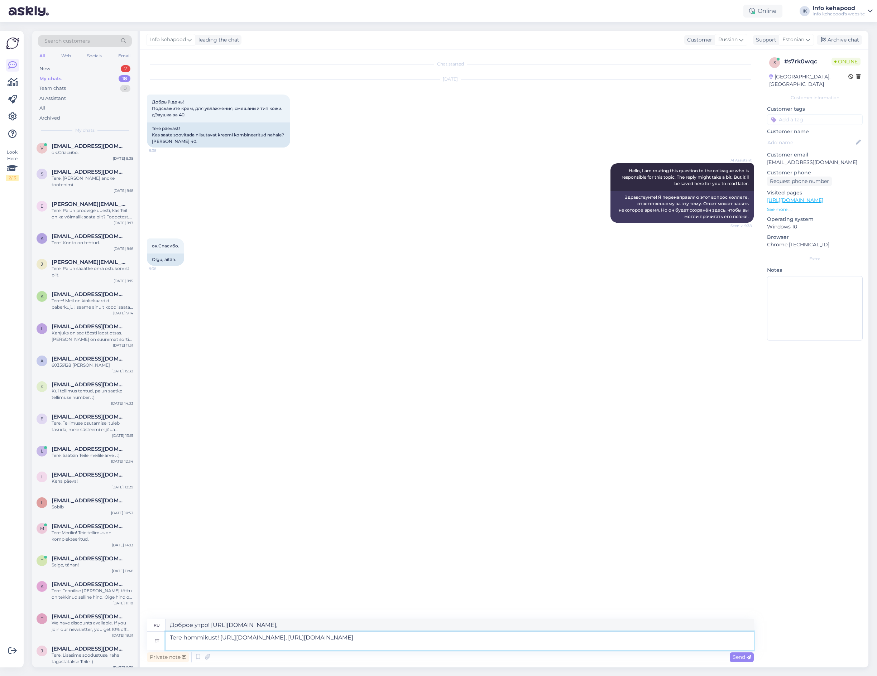
type textarea "Доброе утро! [URL][DOMAIN_NAME], [URL][DOMAIN_NAME]"
click at [215, 644] on textarea "Tere hommikust! [URL][DOMAIN_NAME], [URL][DOMAIN_NAME]" at bounding box center [459, 641] width 588 height 19
paste textarea "[URL][DOMAIN_NAME]"
type textarea "Tere hommikust! [URL][DOMAIN_NAME], [URL][DOMAIN_NAME], [URL][DOMAIN_NAME]"
type textarea "Доброе утро! [URL][DOMAIN_NAME], [URL][DOMAIN_NAME], [URL][DOMAIN_NAME]"
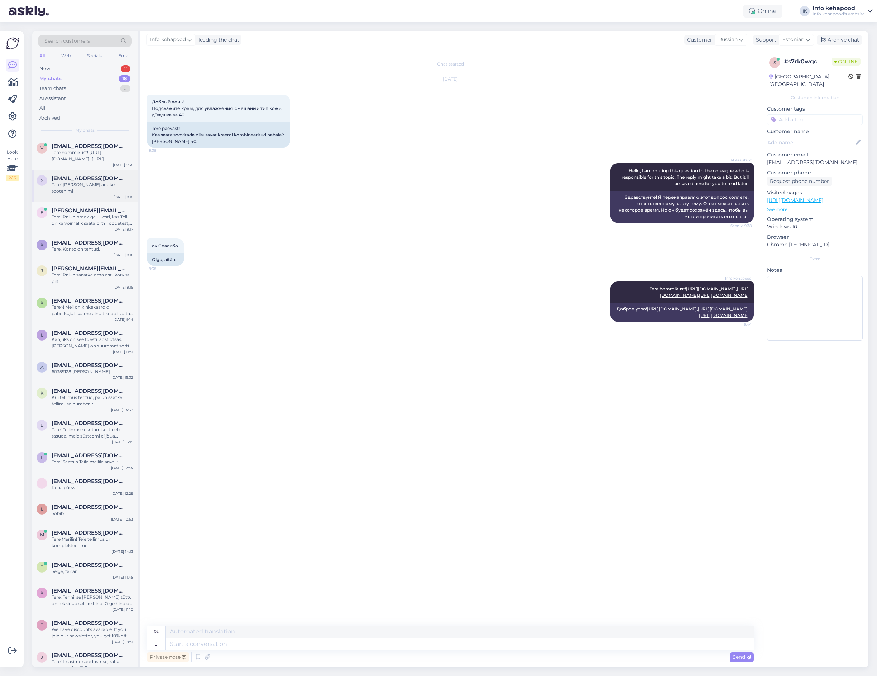
click at [82, 184] on div "Tere! [PERSON_NAME] andke tootenimi" at bounding box center [93, 188] width 82 height 13
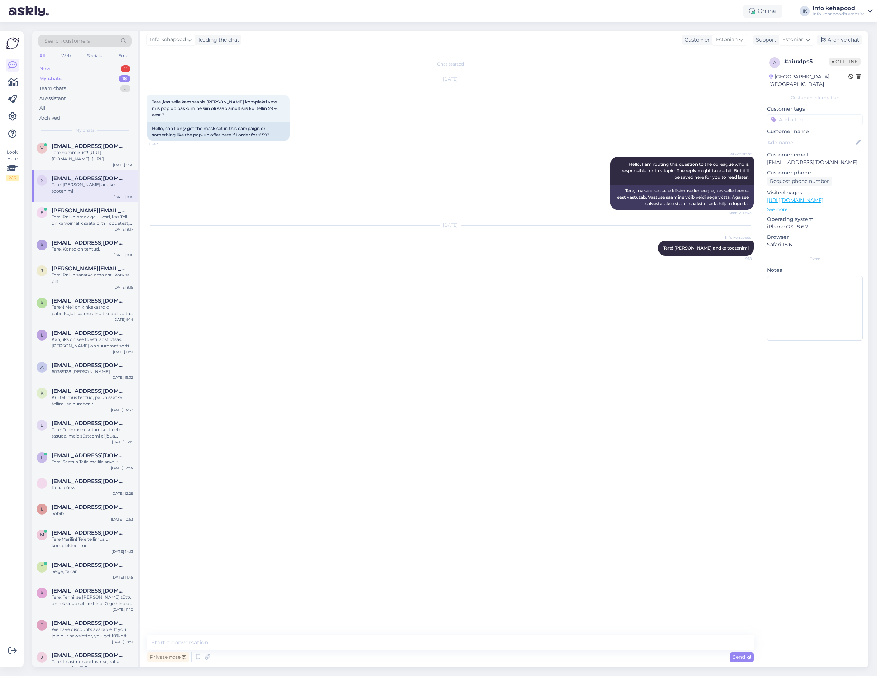
click at [101, 67] on div "New 2" at bounding box center [85, 69] width 94 height 10
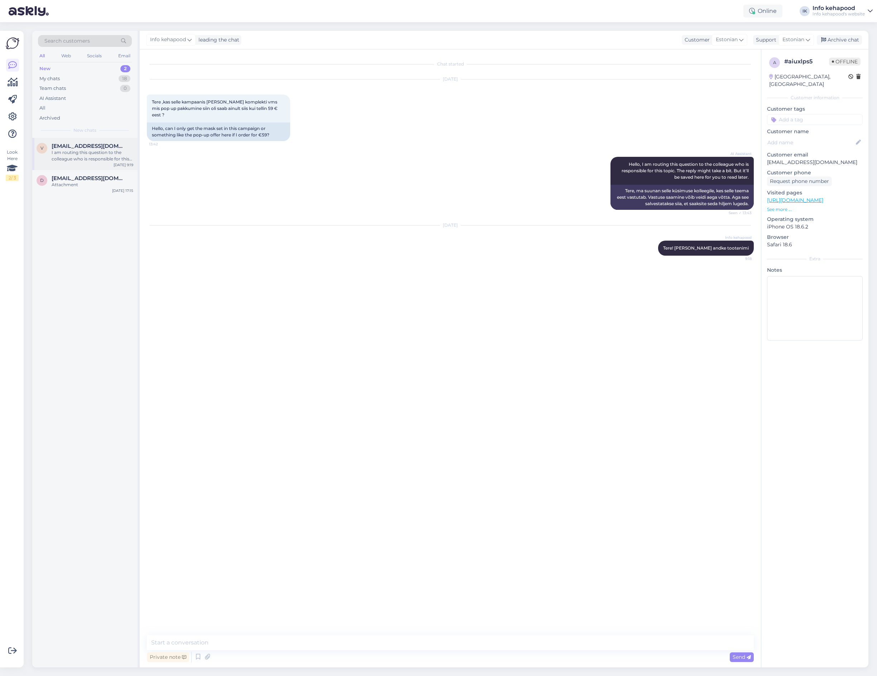
click at [83, 151] on div "I am routing this question to the colleague who is responsible for this topic. …" at bounding box center [93, 155] width 82 height 13
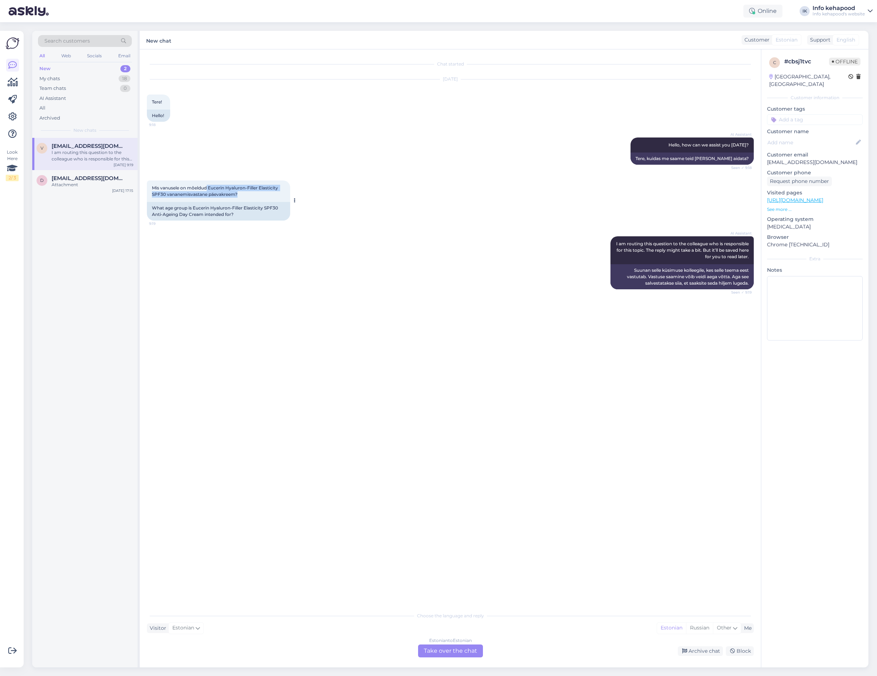
drag, startPoint x: 207, startPoint y: 188, endPoint x: 274, endPoint y: 196, distance: 67.4
click at [274, 196] on div "Mis vanusele on mõeldud Eucerin Hyaluron-Filler Elasticity SPF30 vananemisvasta…" at bounding box center [218, 190] width 143 height 21
copy span "Eucerin Hyaluron-Filler Elasticity SPF30 vananemisvastane päevakreem?"
click at [469, 640] on div "Estonian to Estonian" at bounding box center [450, 640] width 43 height 6
click at [470, 646] on div "Estonian to Estonian Take over the chat" at bounding box center [450, 651] width 65 height 13
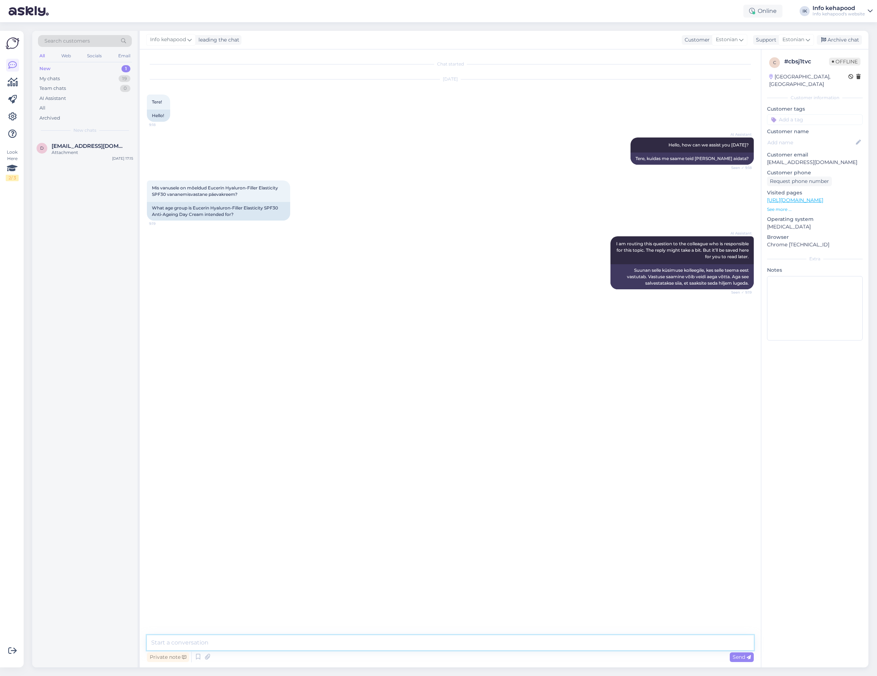
click at [410, 645] on textarea at bounding box center [450, 642] width 607 height 15
type textarea "Tere! See toode on meil pikemat aega sortimendist väljas, pigem 40+"
